Goal: Task Accomplishment & Management: Complete application form

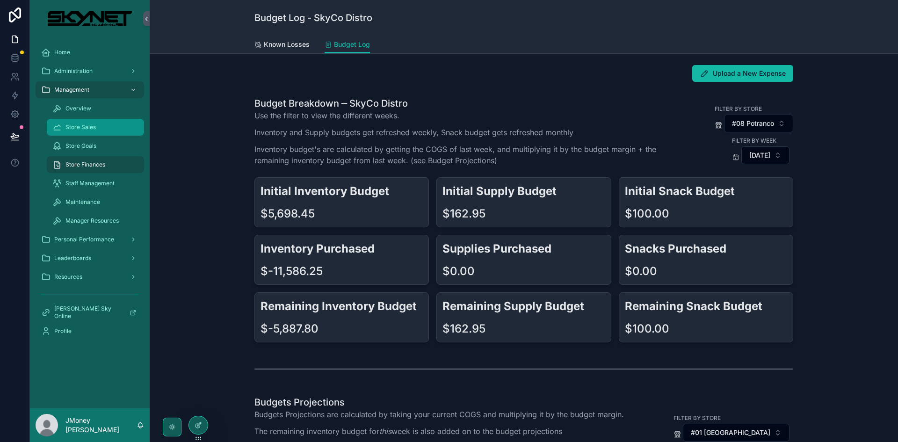
click at [79, 127] on span "Store Sales" at bounding box center [81, 127] width 30 height 7
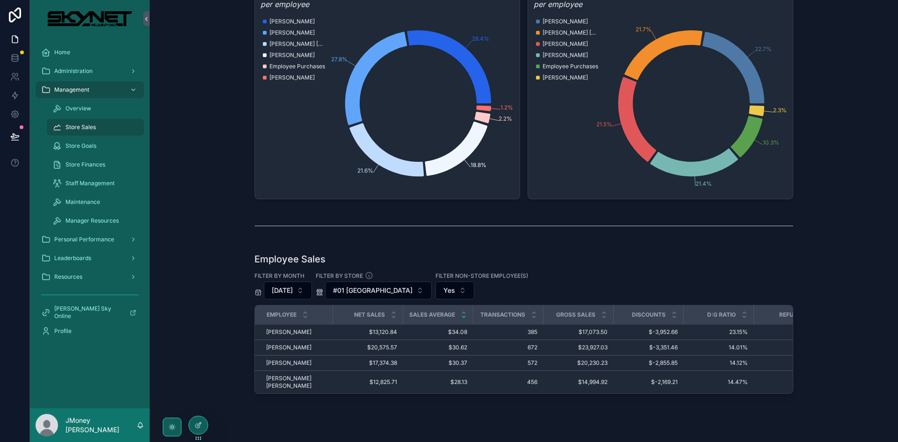
scroll to position [234, 0]
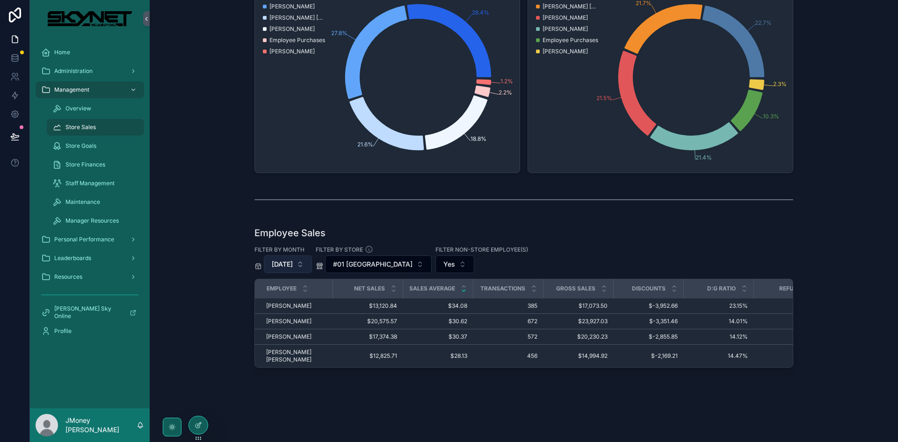
click at [278, 264] on span "[DATE]" at bounding box center [282, 264] width 21 height 9
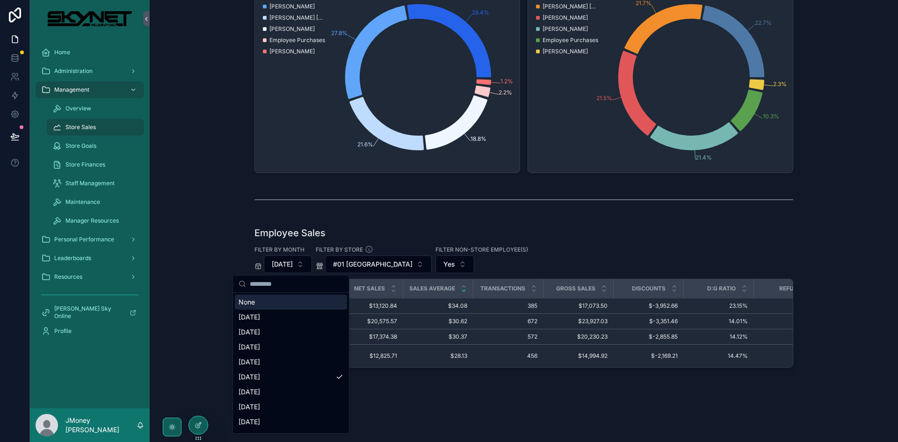
click at [511, 245] on div "Employee Sales Filter by Month [DATE] Filter By Store #01 [GEOGRAPHIC_DATA] Fil…" at bounding box center [524, 296] width 539 height 141
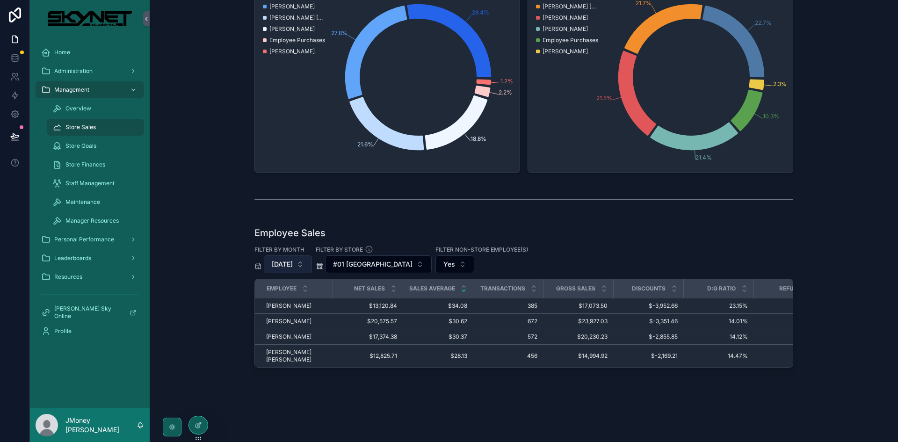
click at [293, 261] on span "[DATE]" at bounding box center [282, 264] width 21 height 9
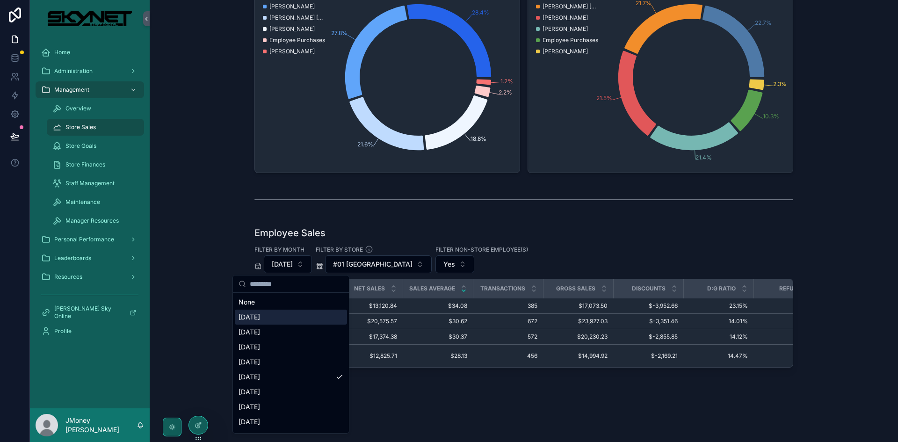
click at [283, 316] on div "[DATE]" at bounding box center [291, 317] width 112 height 15
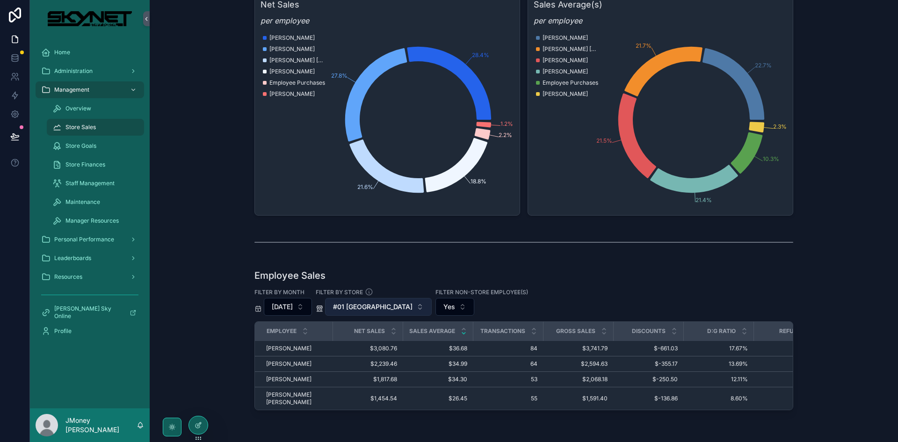
click at [390, 309] on span "#01 [GEOGRAPHIC_DATA]" at bounding box center [373, 306] width 80 height 9
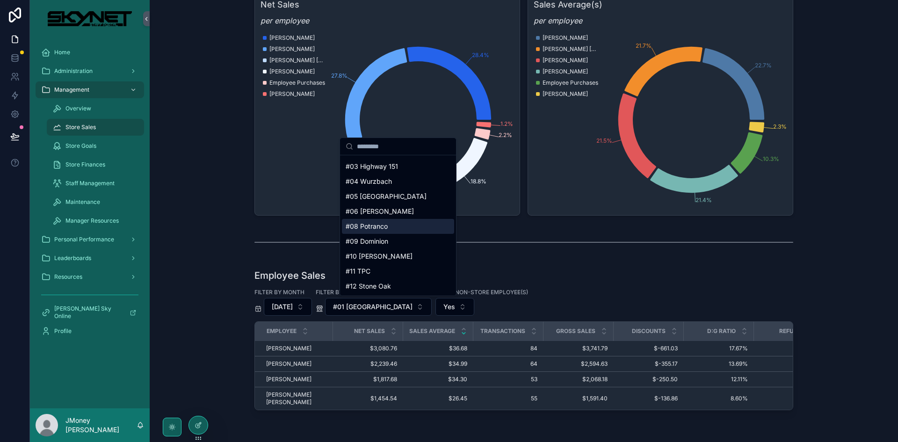
scroll to position [47, 0]
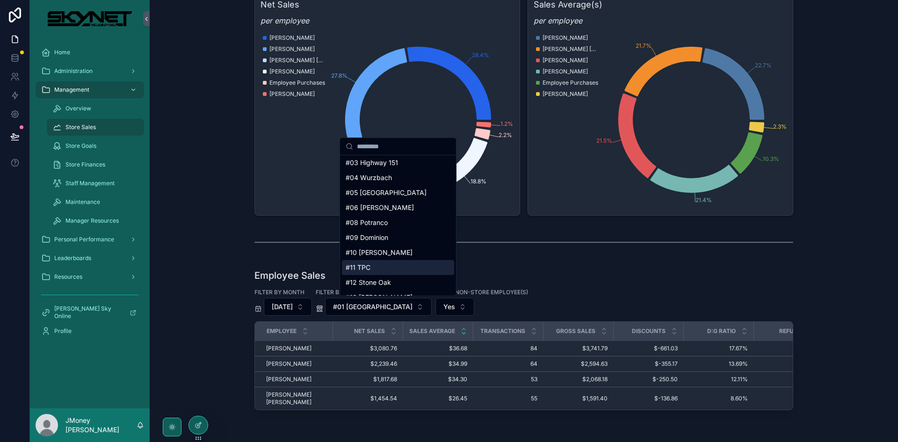
click at [391, 268] on div "#11 TPC" at bounding box center [398, 267] width 112 height 15
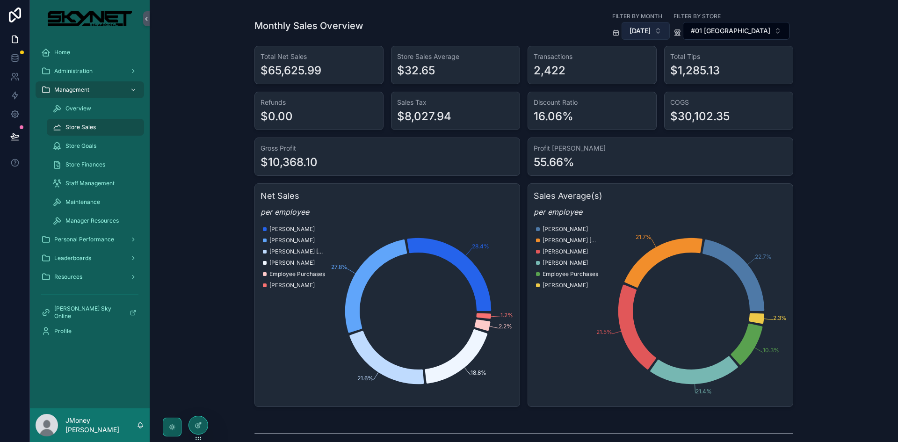
click at [651, 35] on span "[DATE]" at bounding box center [640, 30] width 21 height 9
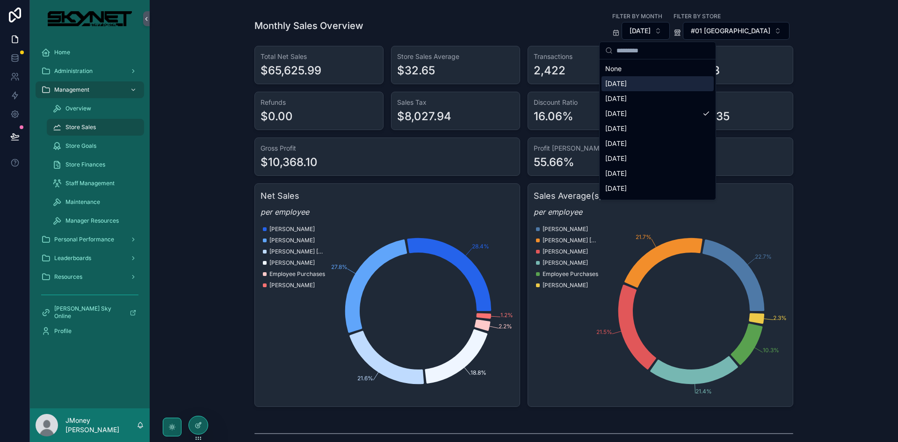
click at [642, 88] on div "[DATE]" at bounding box center [658, 83] width 112 height 15
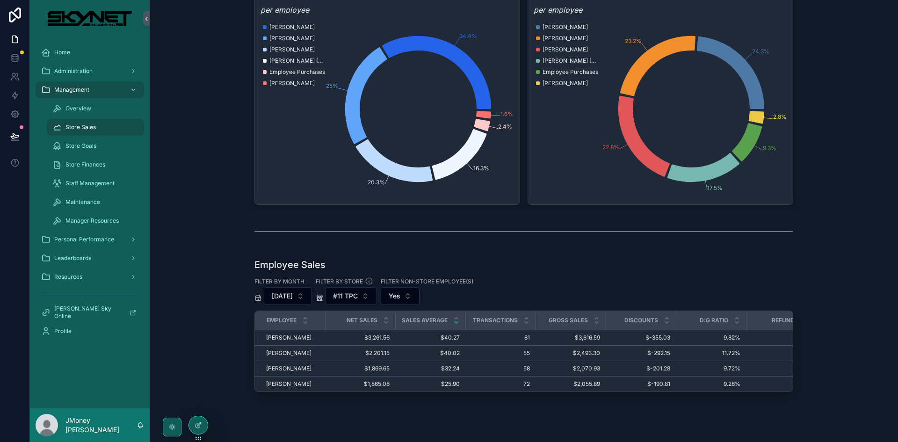
scroll to position [1, 0]
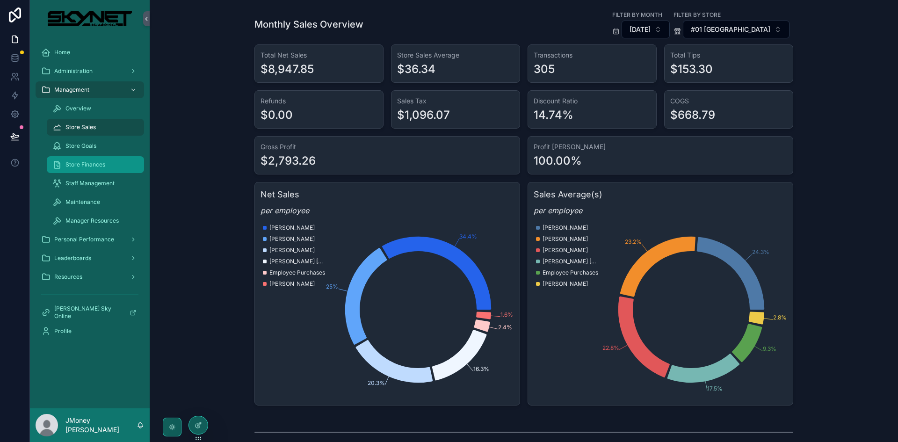
click at [92, 166] on span "Store Finances" at bounding box center [86, 164] width 40 height 7
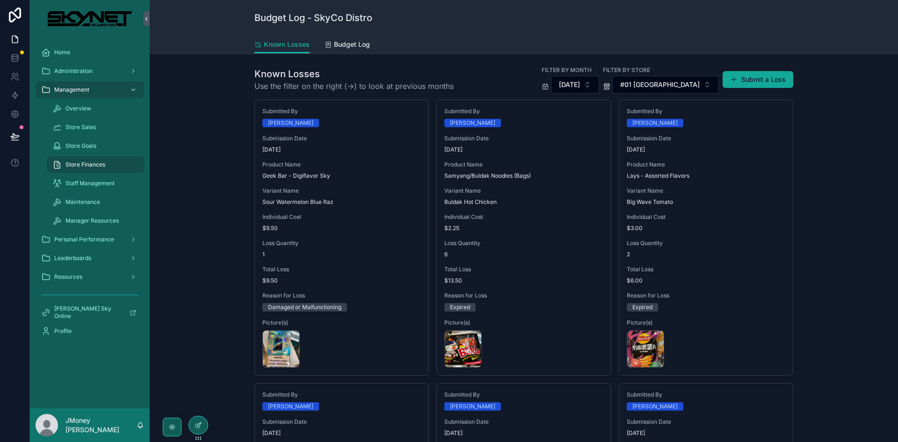
click at [746, 86] on button "Submit a Loss" at bounding box center [758, 79] width 71 height 17
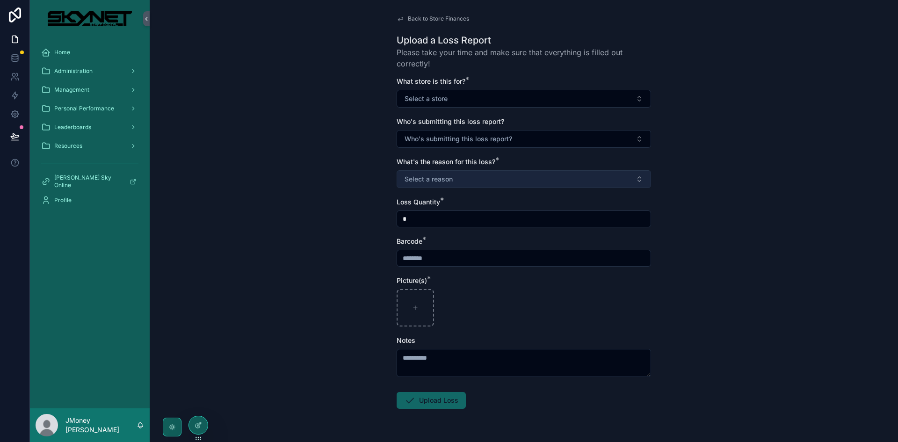
click at [465, 183] on button "Select a reason" at bounding box center [524, 179] width 255 height 18
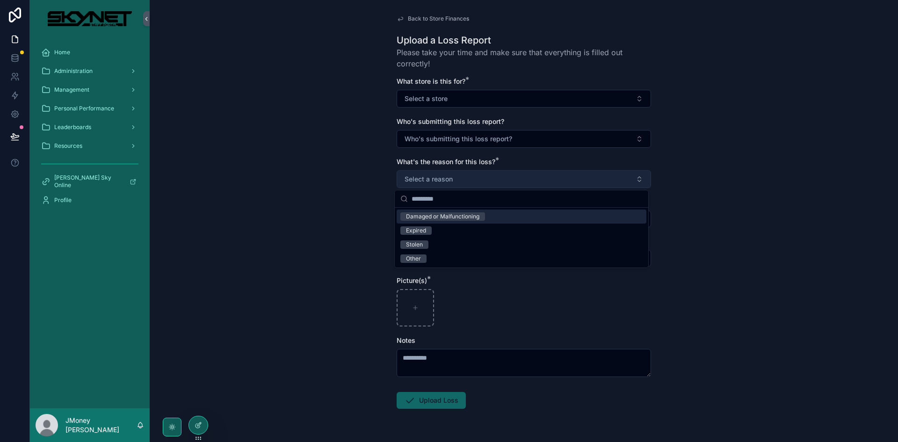
click at [465, 183] on button "Select a reason" at bounding box center [524, 179] width 255 height 18
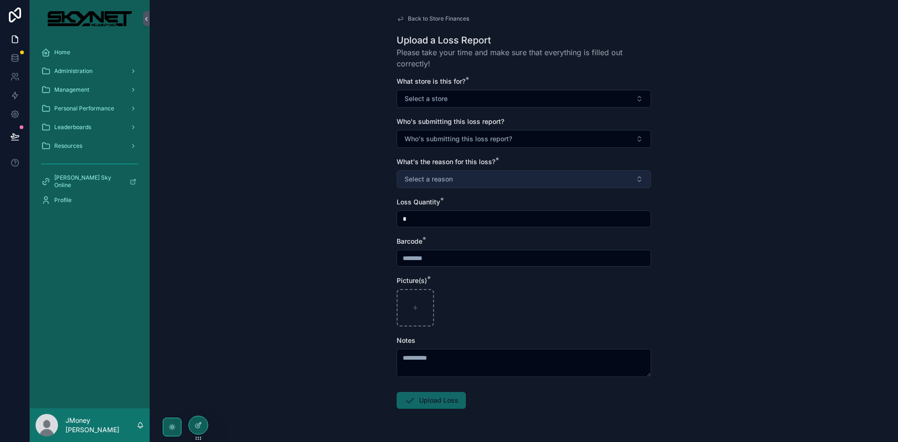
click at [468, 179] on button "Select a reason" at bounding box center [524, 179] width 255 height 18
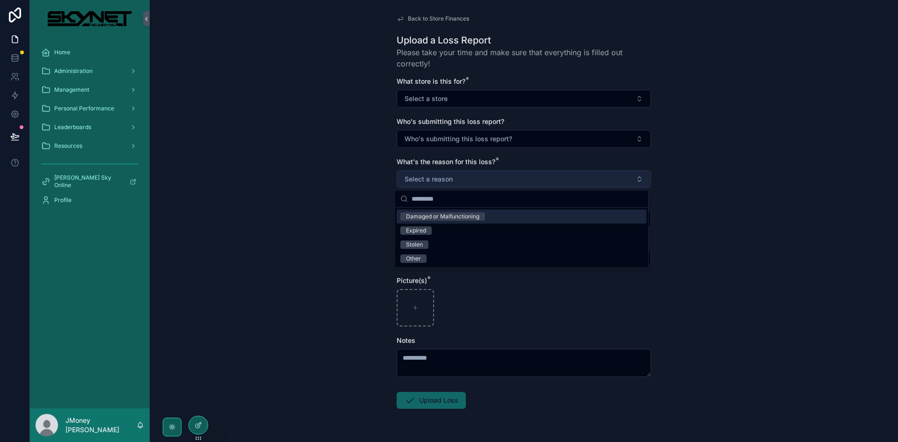
click at [468, 179] on button "Select a reason" at bounding box center [524, 179] width 255 height 18
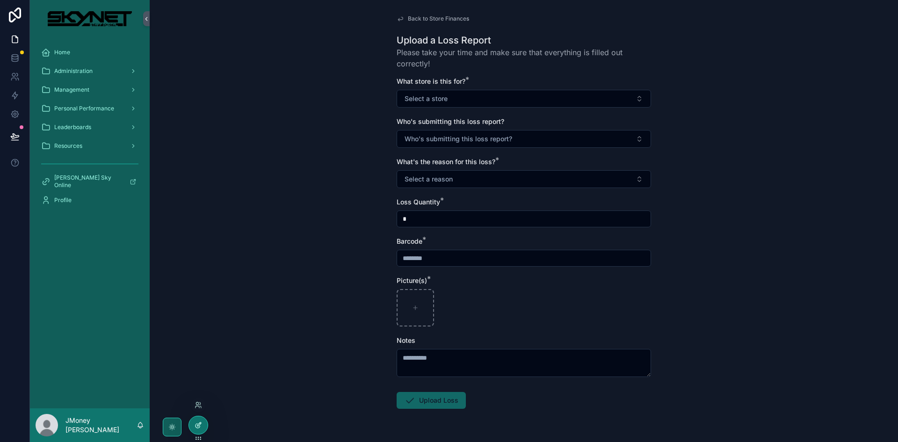
click at [204, 419] on div at bounding box center [198, 425] width 19 height 18
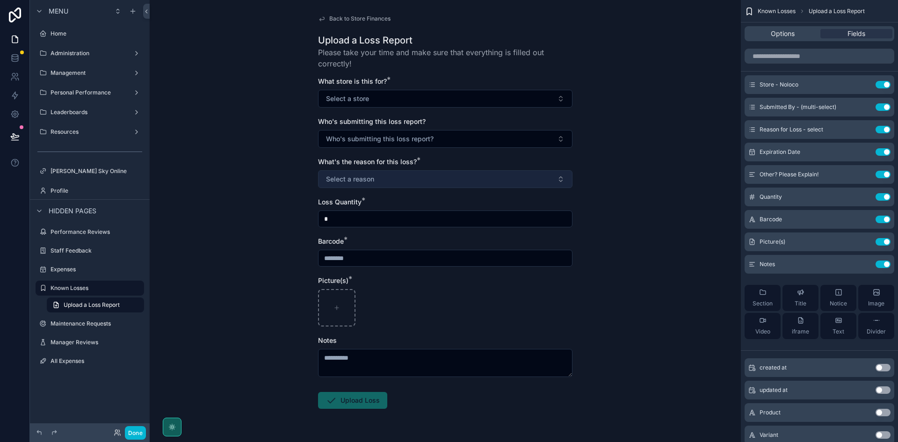
click at [361, 179] on span "Select a reason" at bounding box center [350, 179] width 48 height 9
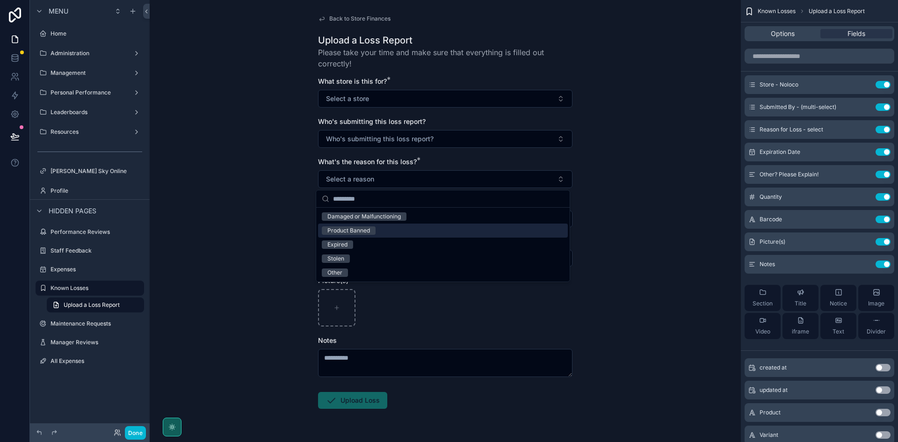
click at [249, 234] on div "Back to Store Finances Upload a Loss Report Please take your time and make sure…" at bounding box center [446, 221] width 592 height 442
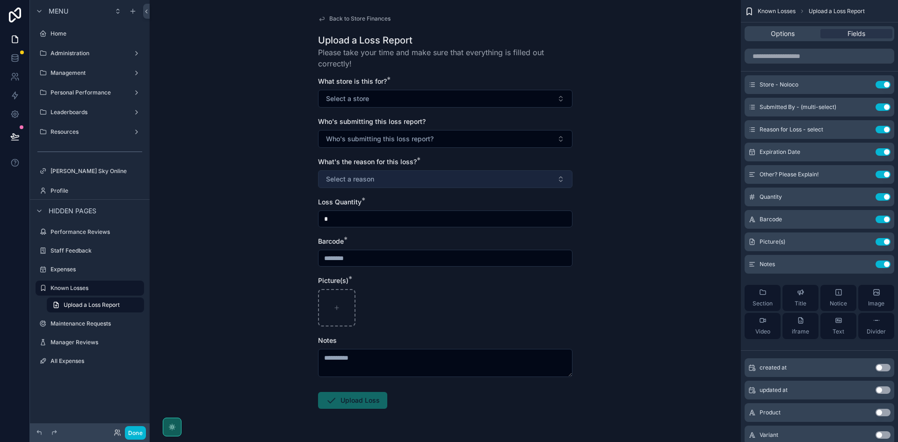
click at [358, 180] on span "Select a reason" at bounding box center [350, 179] width 48 height 9
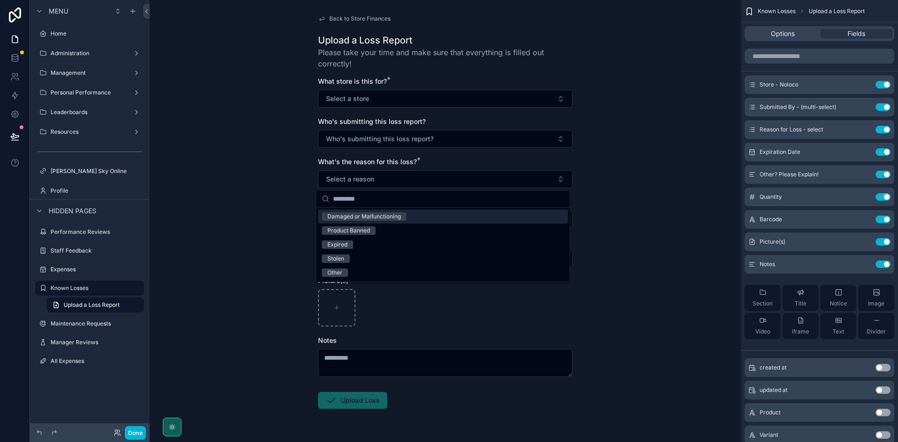
click at [248, 199] on div "Back to Store Finances Upload a Loss Report Please take your time and make sure…" at bounding box center [446, 221] width 592 height 442
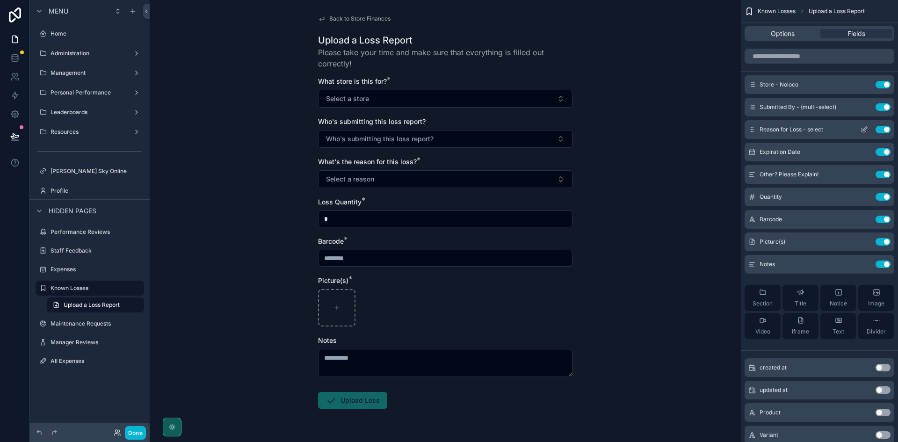
click at [860, 131] on button "scrollable content" at bounding box center [864, 129] width 15 height 7
